Goal: Information Seeking & Learning: Learn about a topic

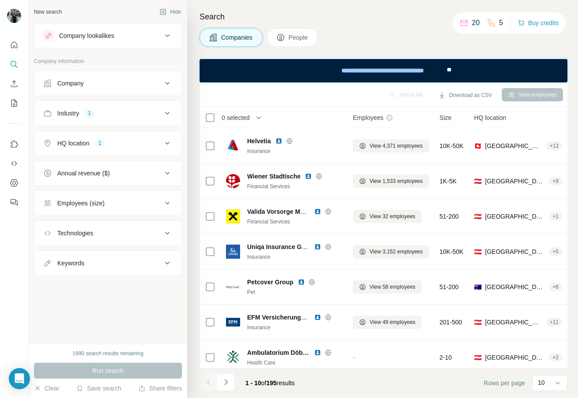
click at [140, 113] on div "Industry 1" at bounding box center [102, 113] width 119 height 9
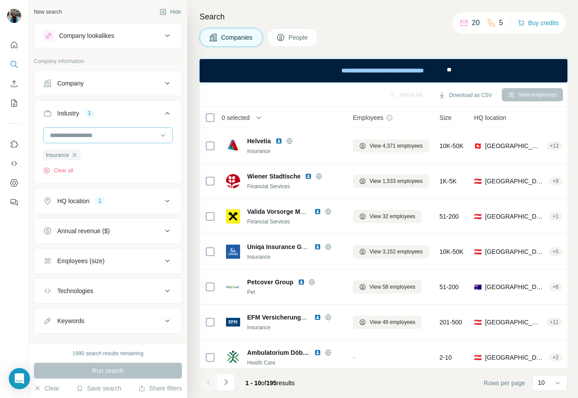
click at [120, 135] on input at bounding box center [103, 135] width 109 height 10
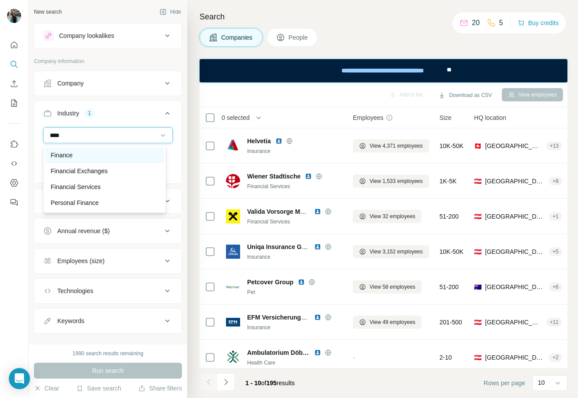
type input "****"
click at [96, 158] on div "Finance" at bounding box center [105, 155] width 108 height 9
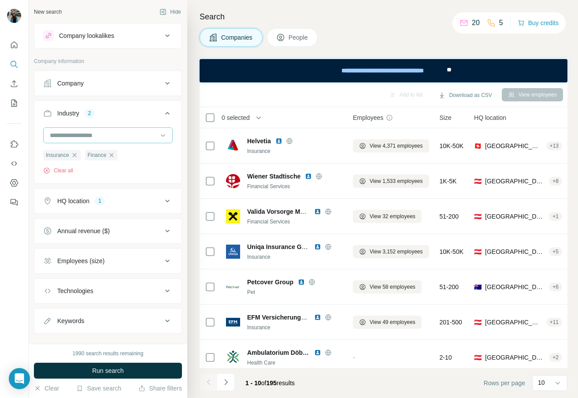
click at [122, 133] on input at bounding box center [103, 135] width 109 height 10
click at [106, 129] on div at bounding box center [103, 135] width 109 height 15
click at [99, 131] on input at bounding box center [103, 135] width 109 height 10
type input "****"
drag, startPoint x: 84, startPoint y: 129, endPoint x: 64, endPoint y: 137, distance: 21.8
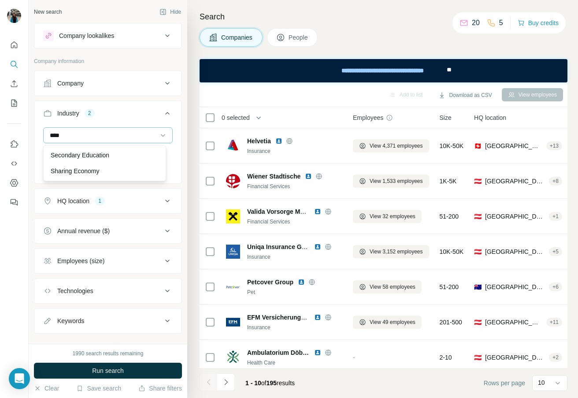
click at [57, 134] on div "****" at bounding box center [103, 135] width 109 height 15
click at [64, 137] on input at bounding box center [103, 135] width 109 height 10
type input "******"
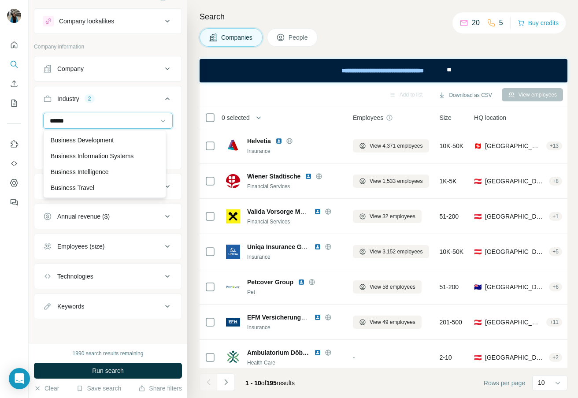
click at [93, 119] on input "******" at bounding box center [103, 121] width 109 height 10
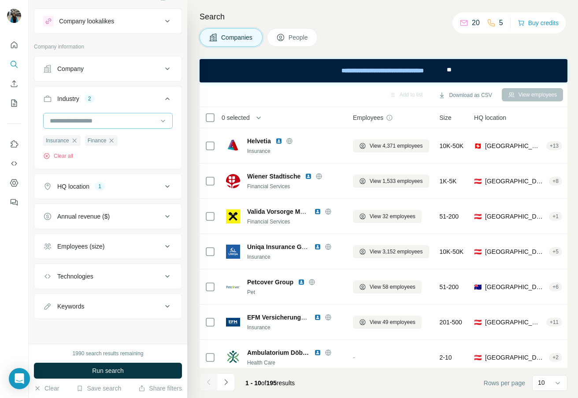
click at [93, 119] on input at bounding box center [103, 121] width 109 height 10
click at [83, 118] on input at bounding box center [103, 121] width 109 height 10
click at [67, 119] on input at bounding box center [103, 121] width 109 height 10
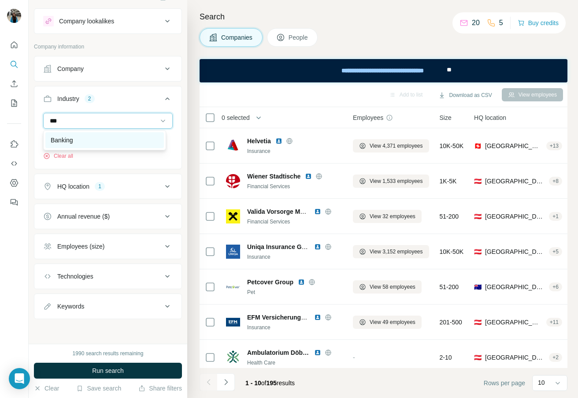
type input "***"
click at [78, 142] on div "Banking" at bounding box center [105, 140] width 108 height 9
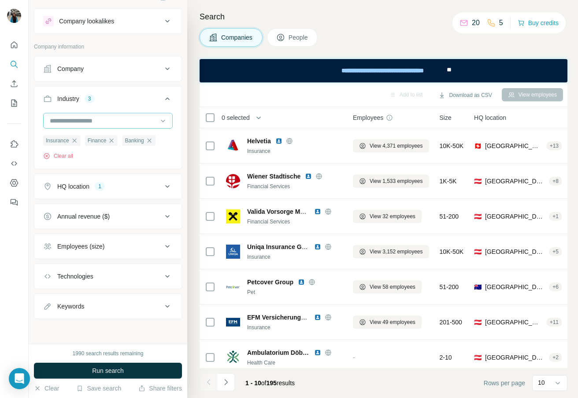
click at [89, 117] on input at bounding box center [103, 121] width 109 height 10
click at [85, 117] on input at bounding box center [103, 121] width 109 height 10
click at [86, 118] on input at bounding box center [103, 121] width 109 height 10
click at [86, 119] on input at bounding box center [103, 121] width 109 height 10
click at [87, 121] on input at bounding box center [103, 121] width 109 height 10
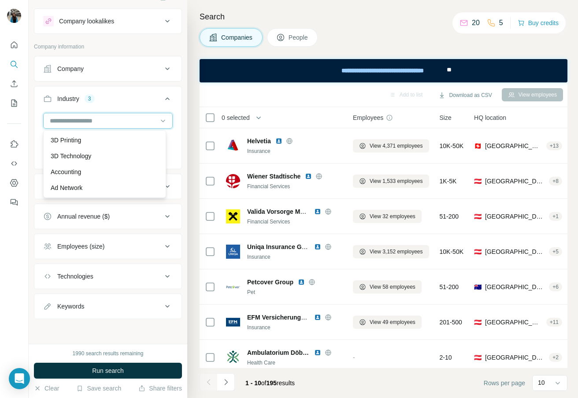
click at [86, 119] on input at bounding box center [103, 121] width 109 height 10
click at [86, 116] on input at bounding box center [103, 121] width 109 height 10
click at [79, 119] on input at bounding box center [103, 121] width 109 height 10
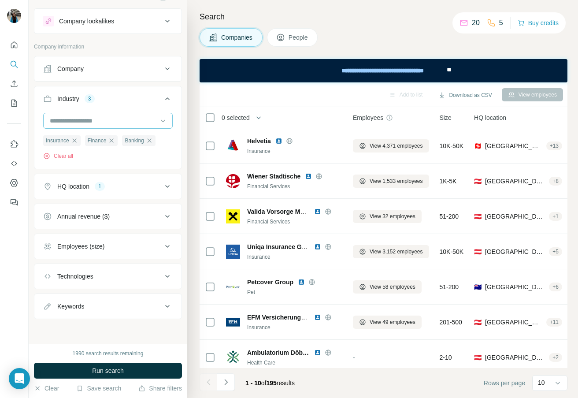
click at [79, 119] on input at bounding box center [103, 121] width 109 height 10
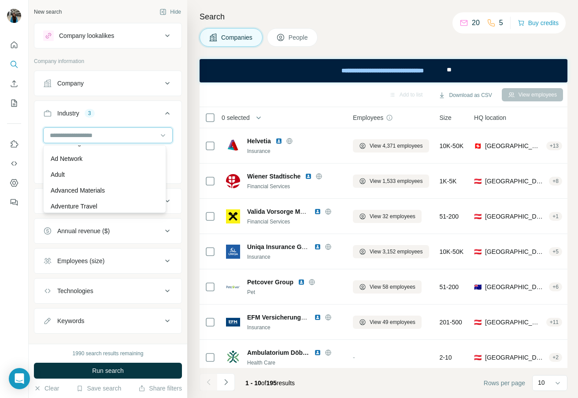
click at [71, 137] on input at bounding box center [103, 135] width 109 height 10
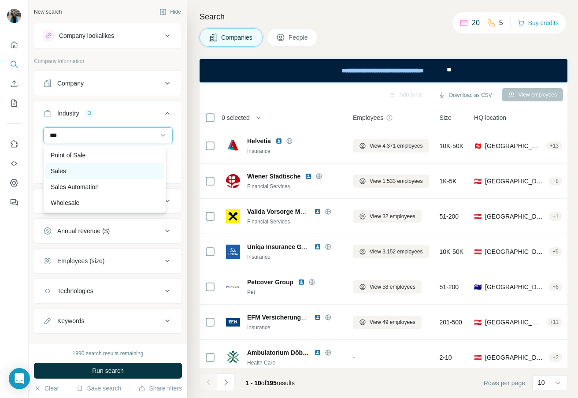
type input "***"
click at [85, 169] on div "Sales" at bounding box center [105, 171] width 108 height 9
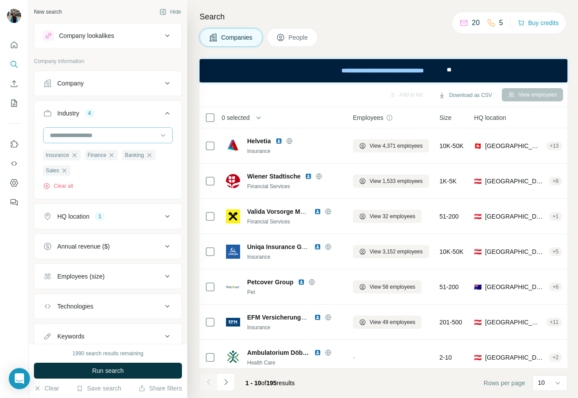
click at [91, 134] on input at bounding box center [103, 135] width 109 height 10
click at [79, 134] on input at bounding box center [103, 135] width 109 height 10
click at [54, 135] on input at bounding box center [103, 135] width 109 height 10
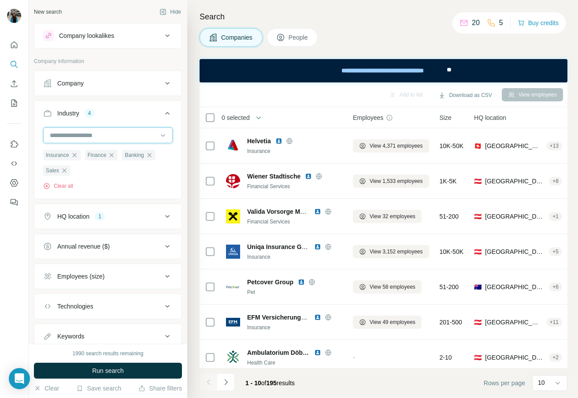
type input "*"
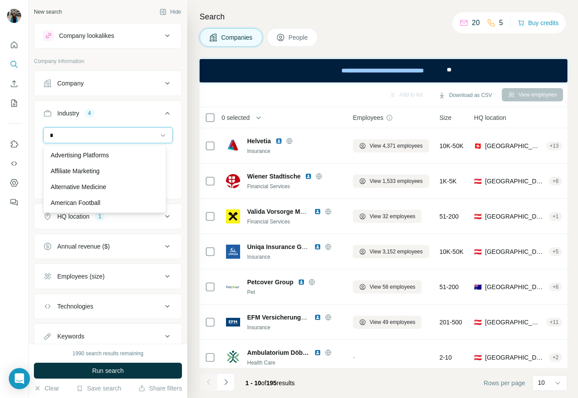
click at [54, 135] on input "*" at bounding box center [103, 135] width 109 height 10
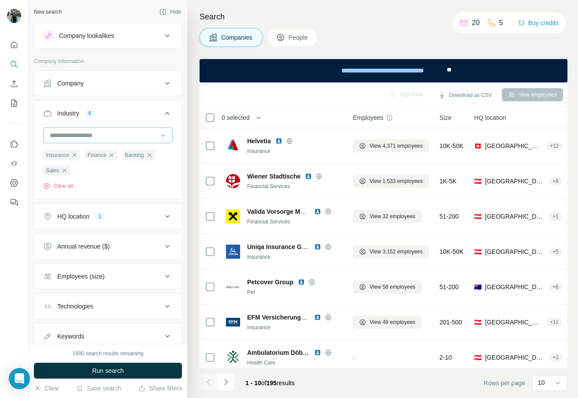
click at [54, 135] on input at bounding box center [103, 135] width 109 height 10
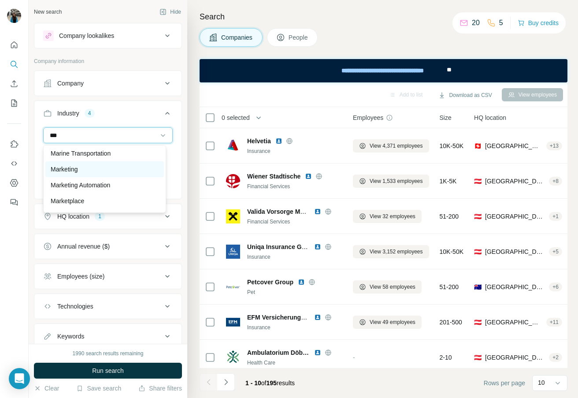
scroll to position [148, 0]
type input "***"
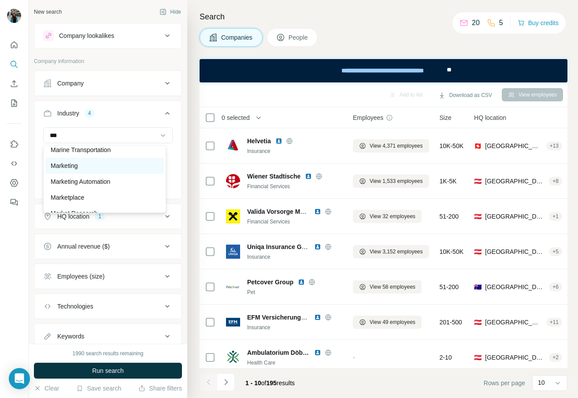
click at [96, 162] on div "Marketing" at bounding box center [105, 165] width 108 height 9
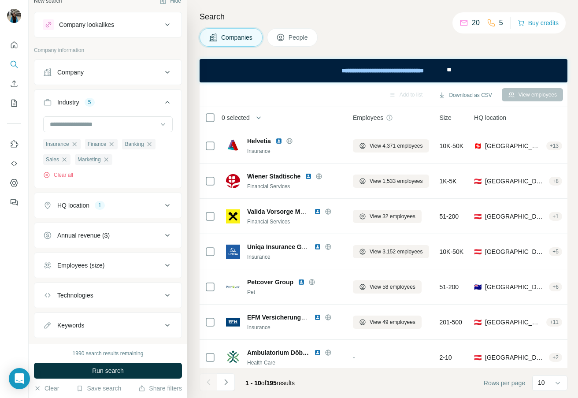
scroll to position [31, 0]
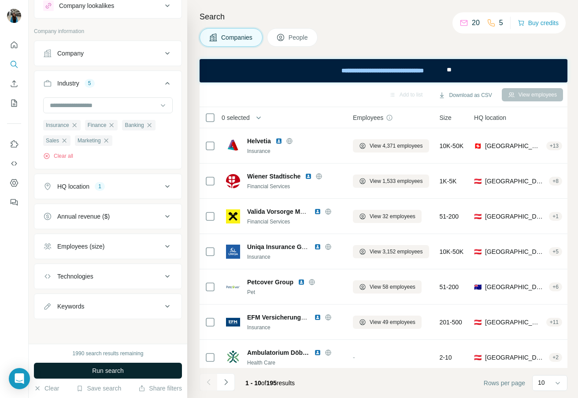
click at [117, 375] on span "Run search" at bounding box center [108, 370] width 32 height 9
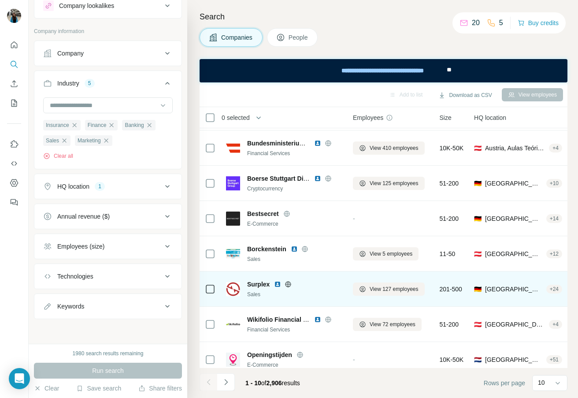
scroll to position [117, 0]
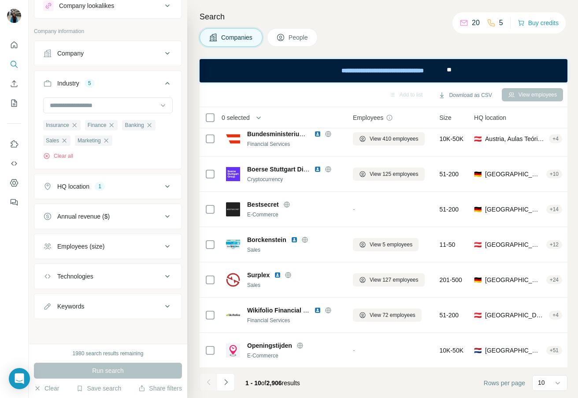
click at [145, 305] on div "Keywords" at bounding box center [102, 306] width 119 height 9
click at [105, 320] on button "Keywords" at bounding box center [107, 307] width 147 height 25
click at [141, 277] on div "Technologies" at bounding box center [102, 276] width 119 height 9
click at [143, 277] on div "Technologies" at bounding box center [102, 275] width 119 height 9
click at [144, 246] on div "Employees (size)" at bounding box center [102, 246] width 119 height 9
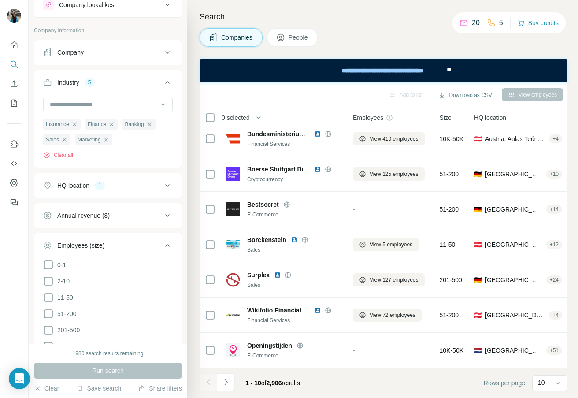
click at [144, 246] on div "Employees (size)" at bounding box center [102, 245] width 119 height 9
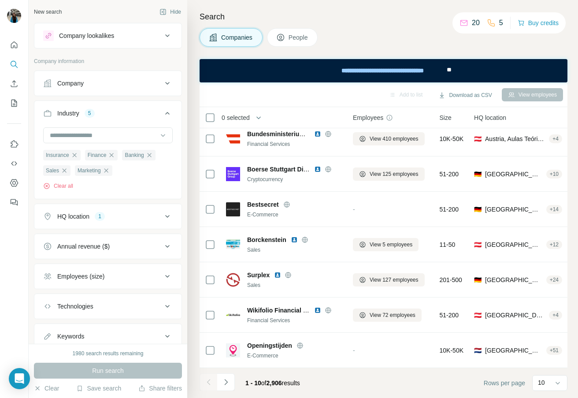
click at [230, 388] on button "Navigate to next page" at bounding box center [226, 382] width 18 height 18
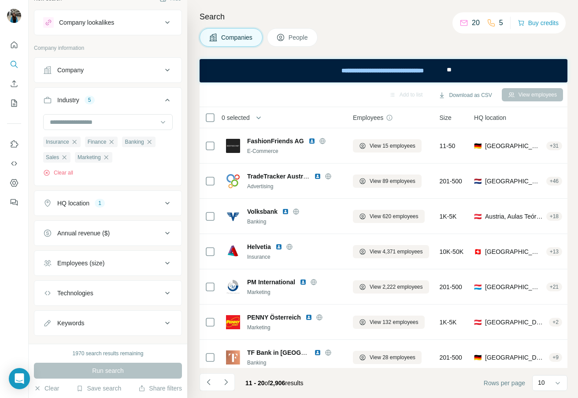
scroll to position [31, 0]
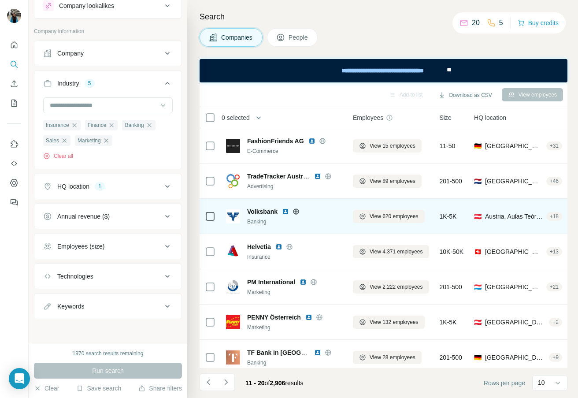
click at [277, 214] on span "Volksbank" at bounding box center [262, 211] width 30 height 9
click at [257, 211] on span "Volksbank" at bounding box center [262, 211] width 30 height 9
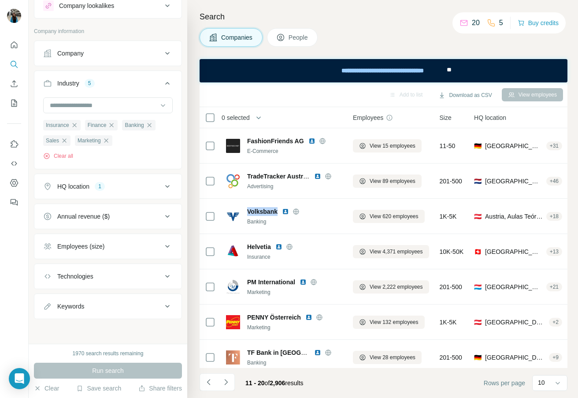
click at [120, 306] on div "Keywords" at bounding box center [102, 306] width 119 height 9
click at [106, 327] on input "text" at bounding box center [99, 328] width 112 height 16
type input "**********"
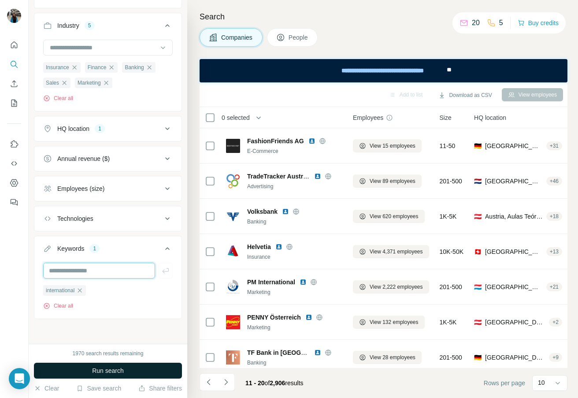
scroll to position [89, 0]
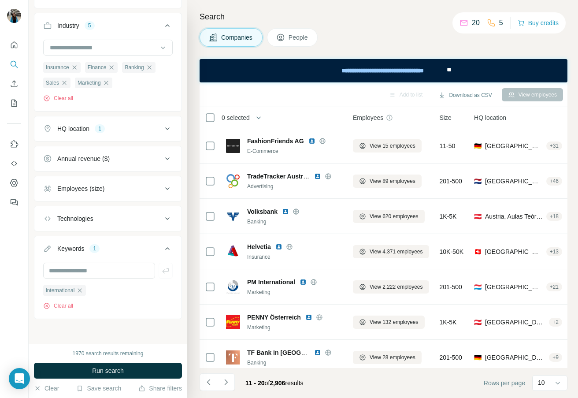
click at [123, 373] on span "Run search" at bounding box center [108, 370] width 32 height 9
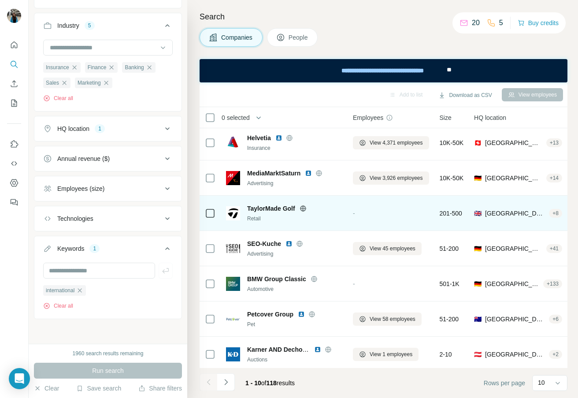
scroll to position [44, 0]
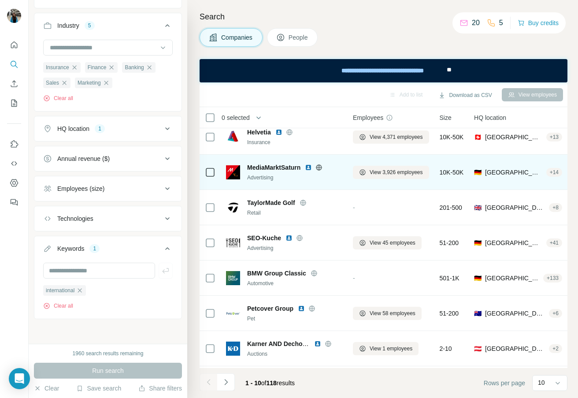
click at [258, 169] on span "MediaMarktSaturn" at bounding box center [273, 167] width 53 height 9
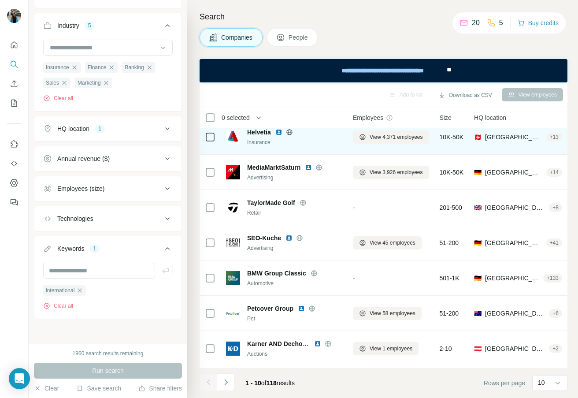
click at [256, 136] on span "Helvetia" at bounding box center [259, 132] width 24 height 9
click at [256, 131] on span "Helvetia" at bounding box center [259, 132] width 24 height 9
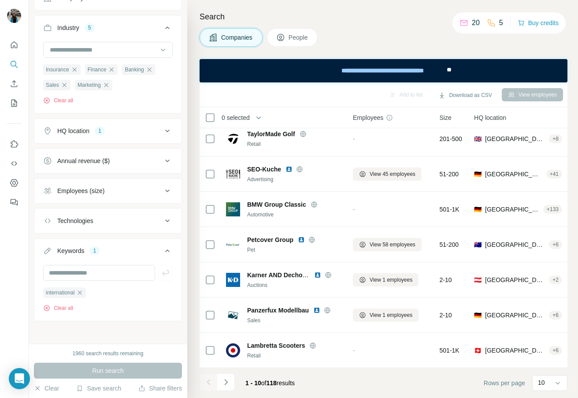
scroll to position [89, 0]
click at [231, 383] on button "Navigate to next page" at bounding box center [226, 382] width 18 height 18
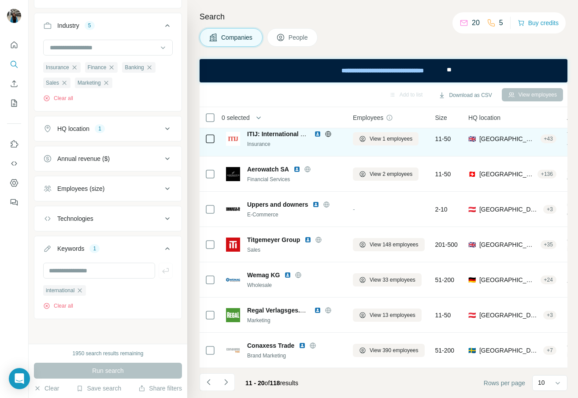
scroll to position [117, 0]
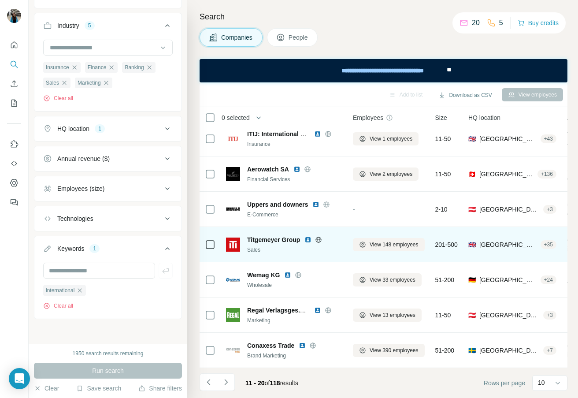
click at [255, 237] on span "Titgemeyer Group" at bounding box center [273, 239] width 53 height 9
click at [256, 237] on span "Titgemeyer Group" at bounding box center [273, 239] width 53 height 9
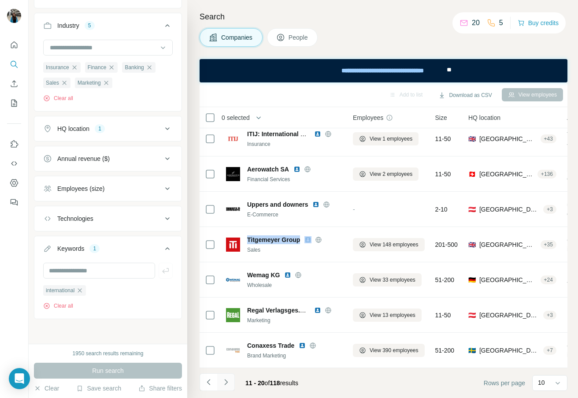
click at [226, 380] on icon "Navigate to next page" at bounding box center [225, 382] width 3 height 6
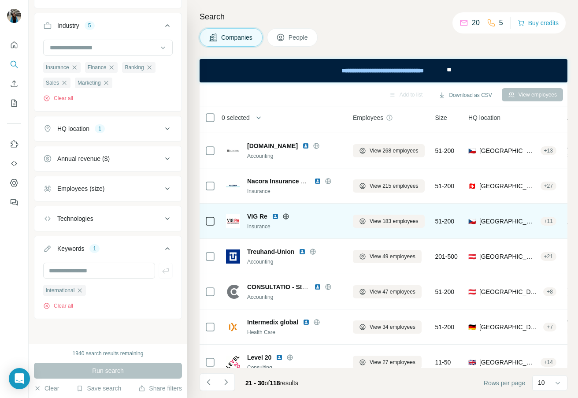
scroll to position [73, 0]
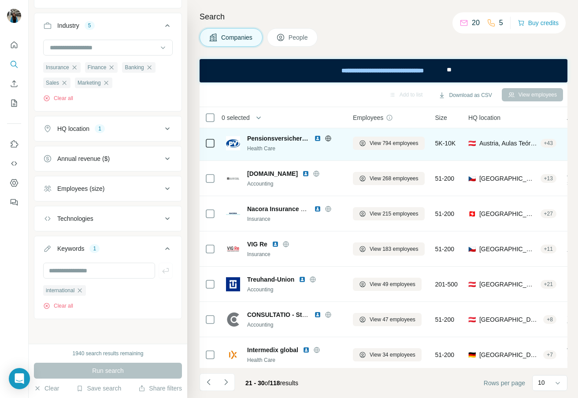
click at [265, 140] on span "Pensionsversicherung" at bounding box center [278, 138] width 63 height 9
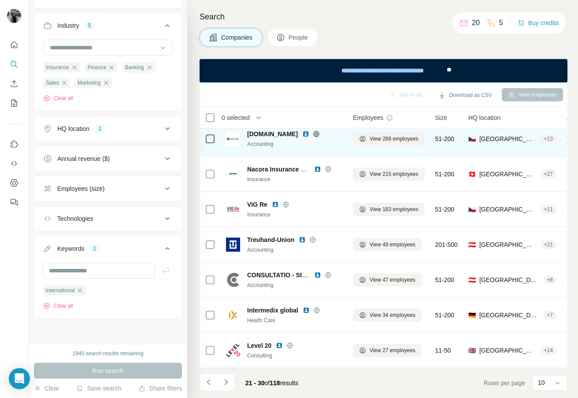
scroll to position [117, 0]
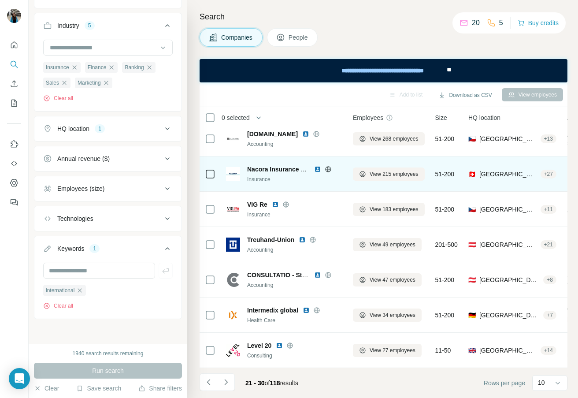
click at [262, 166] on span "Nacora Insurance Brokers" at bounding box center [285, 169] width 77 height 7
click at [330, 166] on icon at bounding box center [328, 169] width 7 height 7
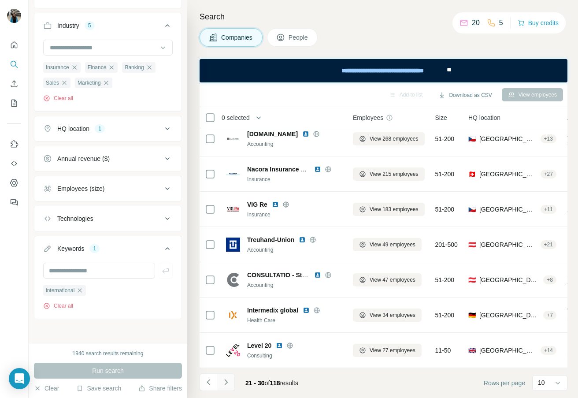
click at [231, 380] on button "Navigate to next page" at bounding box center [226, 382] width 18 height 18
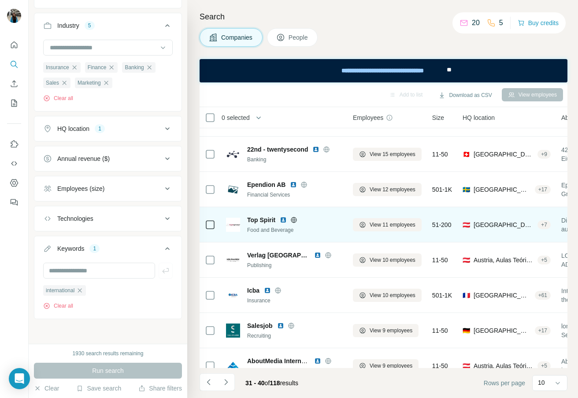
scroll to position [0, 0]
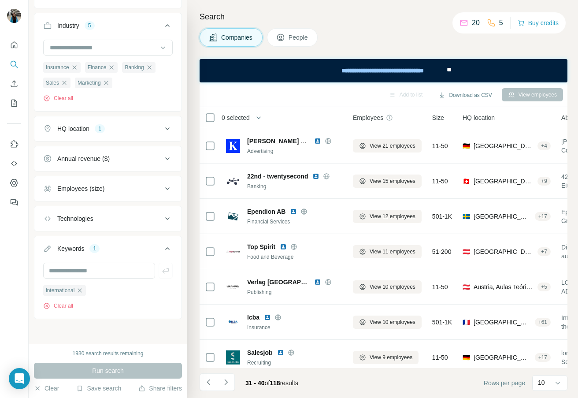
drag, startPoint x: 224, startPoint y: 383, endPoint x: 230, endPoint y: 381, distance: 6.1
click at [226, 383] on icon "Navigate to next page" at bounding box center [226, 382] width 9 height 9
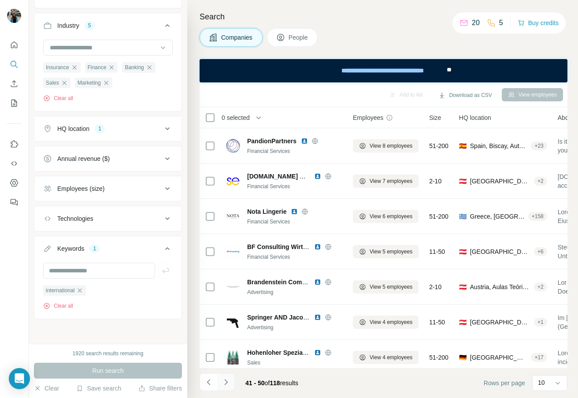
click at [234, 387] on button "Navigate to next page" at bounding box center [226, 382] width 18 height 18
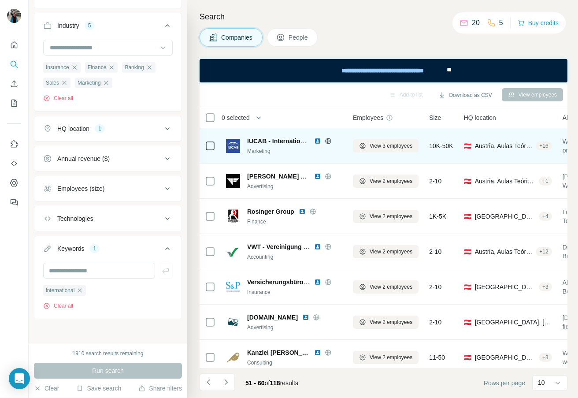
click at [331, 141] on icon at bounding box center [328, 141] width 6 height 0
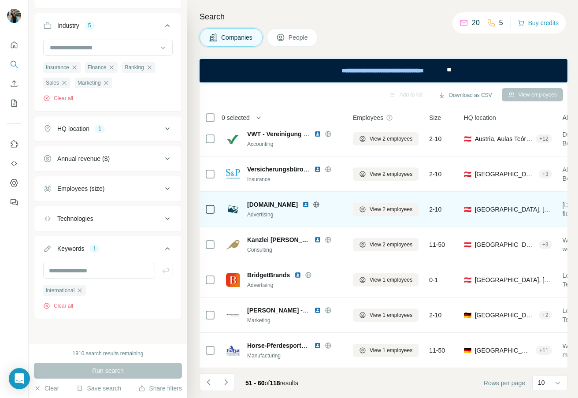
scroll to position [117, 0]
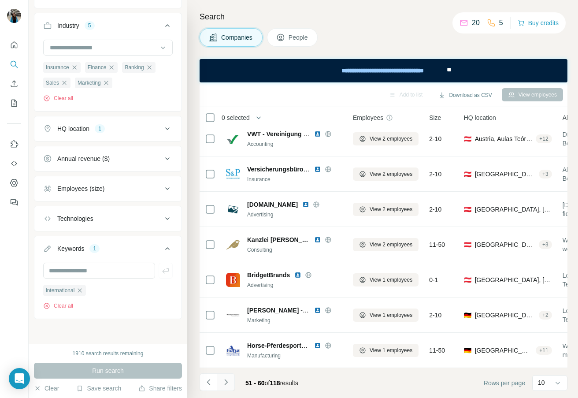
click at [229, 384] on icon "Navigate to next page" at bounding box center [226, 382] width 9 height 9
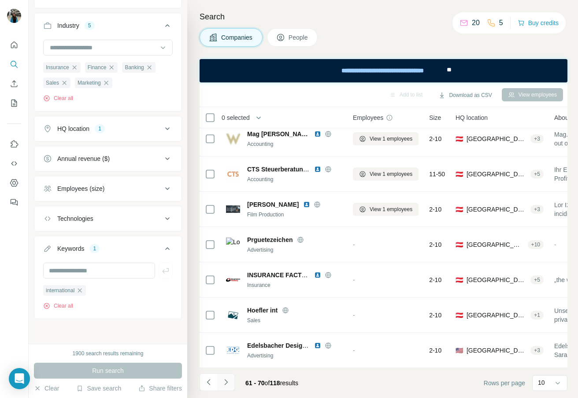
click at [226, 383] on icon "Navigate to next page" at bounding box center [225, 382] width 3 height 6
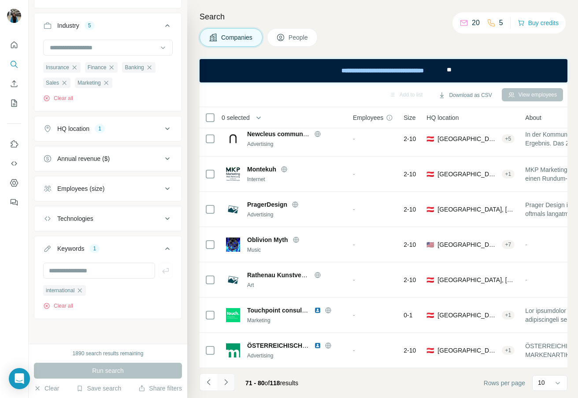
click at [226, 383] on icon "Navigate to next page" at bounding box center [225, 382] width 3 height 6
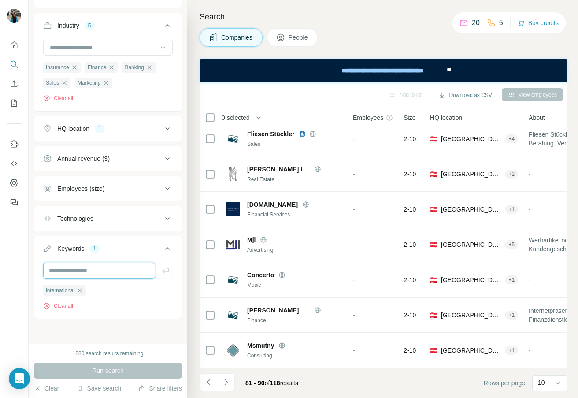
click at [86, 274] on input "text" at bounding box center [99, 271] width 112 height 16
click at [82, 291] on icon "button" at bounding box center [80, 290] width 4 height 4
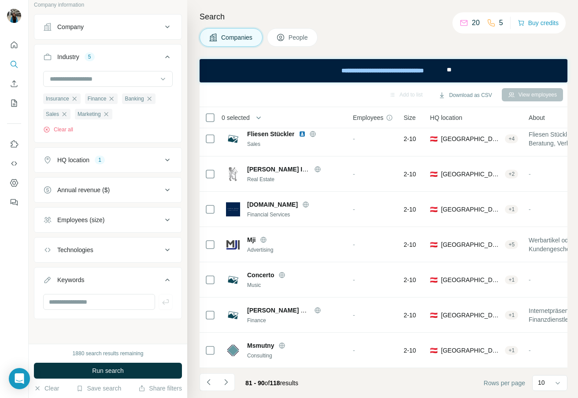
scroll to position [57, 0]
click at [78, 297] on input "text" at bounding box center [99, 302] width 112 height 16
type input "*******"
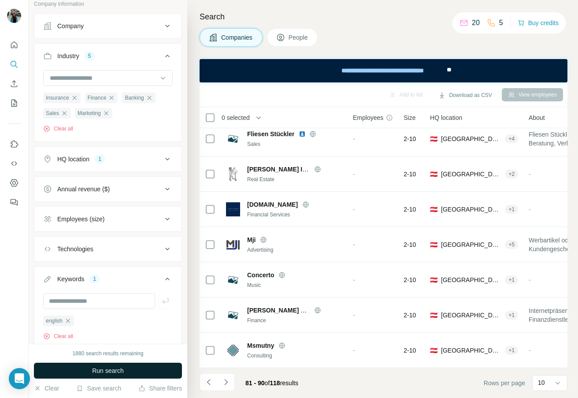
click at [94, 373] on span "Run search" at bounding box center [108, 370] width 32 height 9
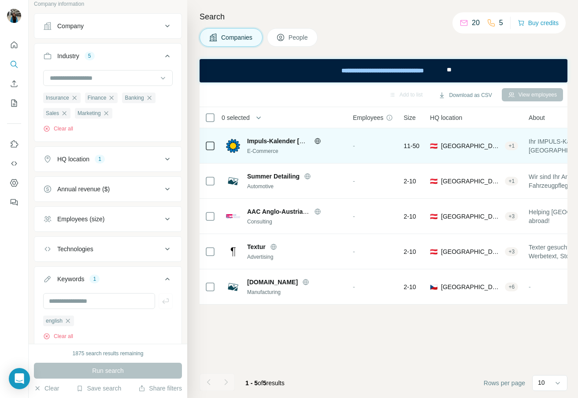
click at [320, 139] on icon at bounding box center [317, 141] width 7 height 7
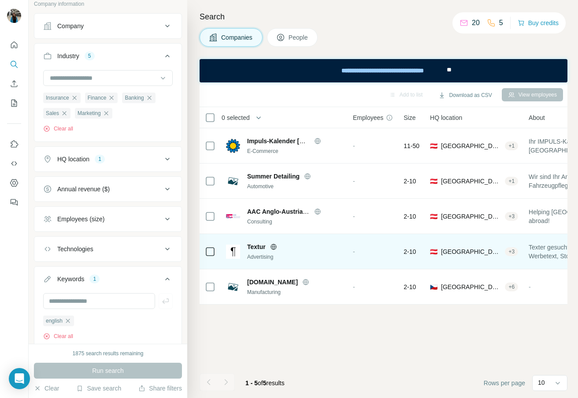
click at [276, 247] on icon at bounding box center [273, 246] width 7 height 7
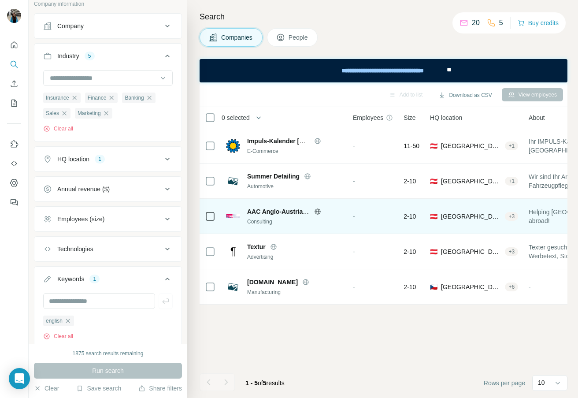
click at [318, 214] on icon at bounding box center [317, 211] width 7 height 7
